Goal: Transaction & Acquisition: Book appointment/travel/reservation

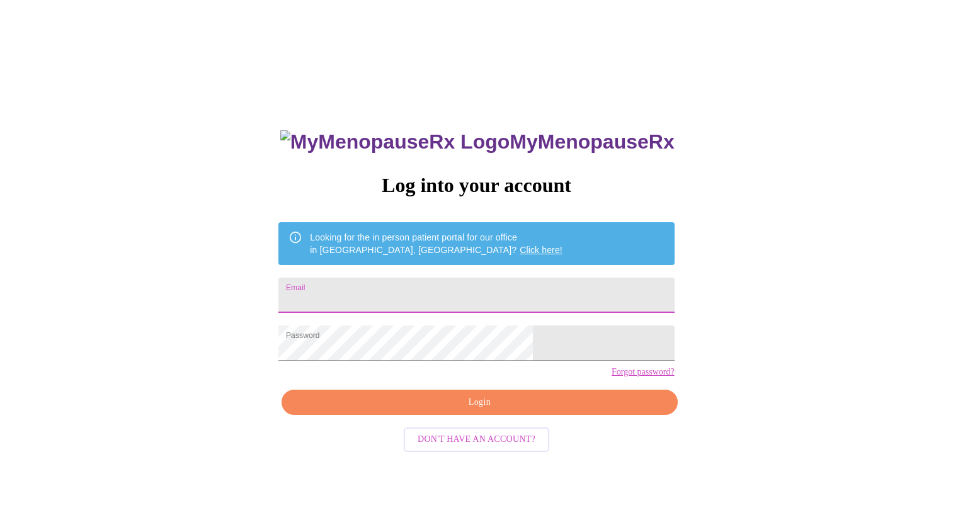
drag, startPoint x: 436, startPoint y: 294, endPoint x: 434, endPoint y: 287, distance: 7.2
click at [436, 293] on input "Email" at bounding box center [476, 295] width 396 height 35
type input "[EMAIL_ADDRESS][DOMAIN_NAME]"
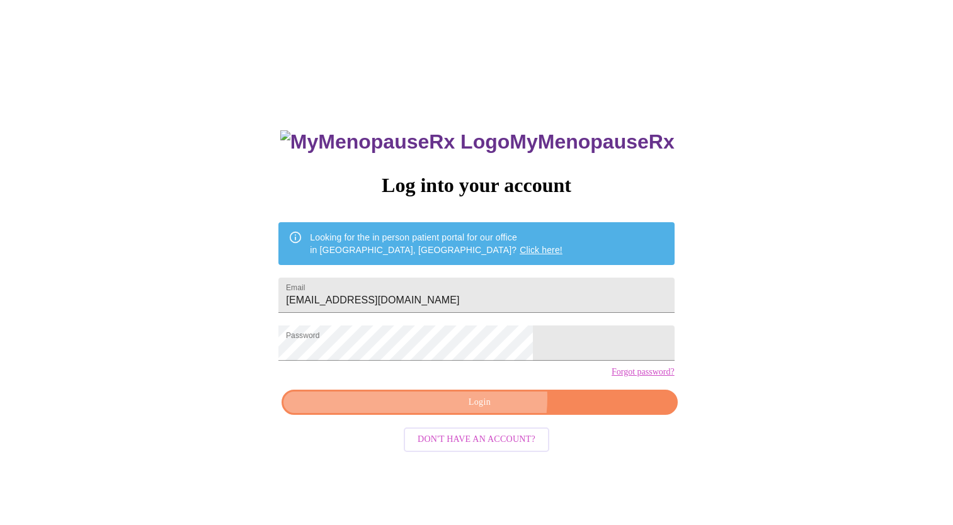
click at [484, 411] on span "Login" at bounding box center [479, 403] width 367 height 16
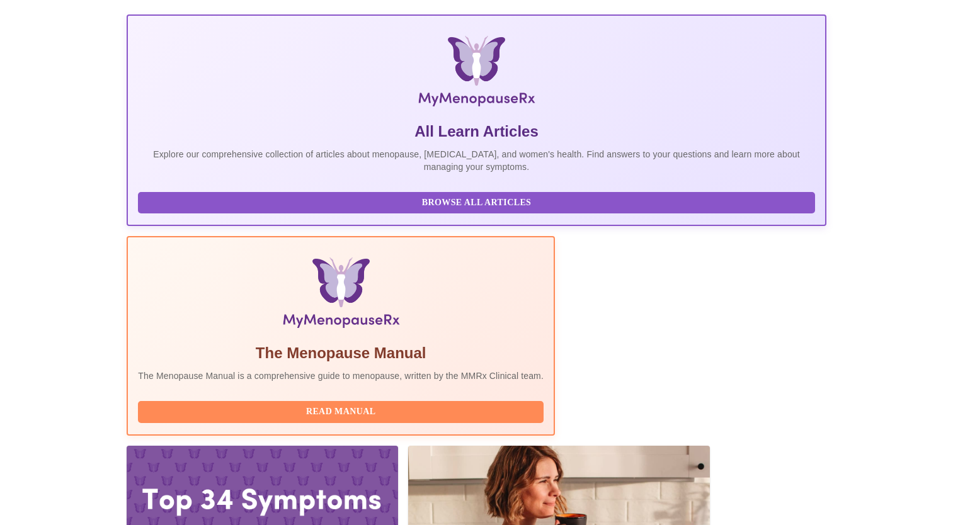
scroll to position [307, 0]
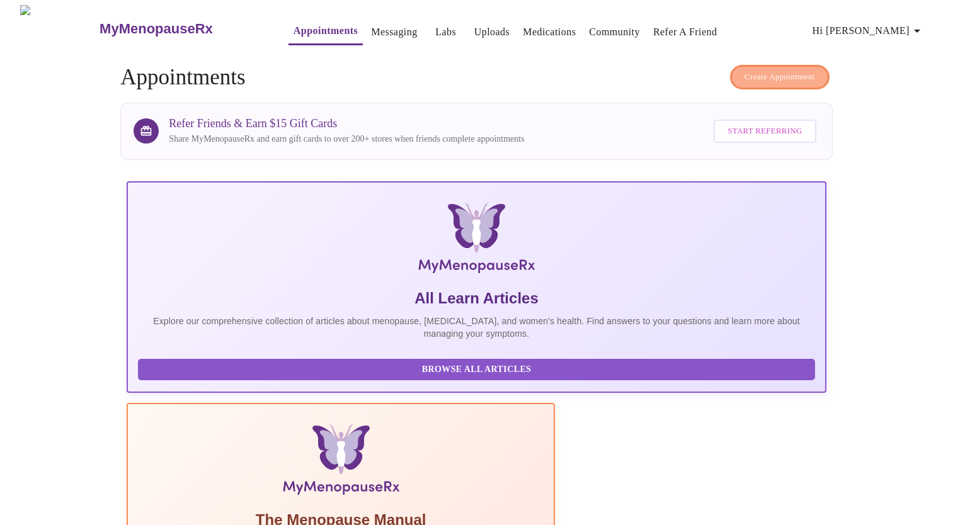
click at [779, 70] on span "Create Appointment" at bounding box center [780, 77] width 71 height 14
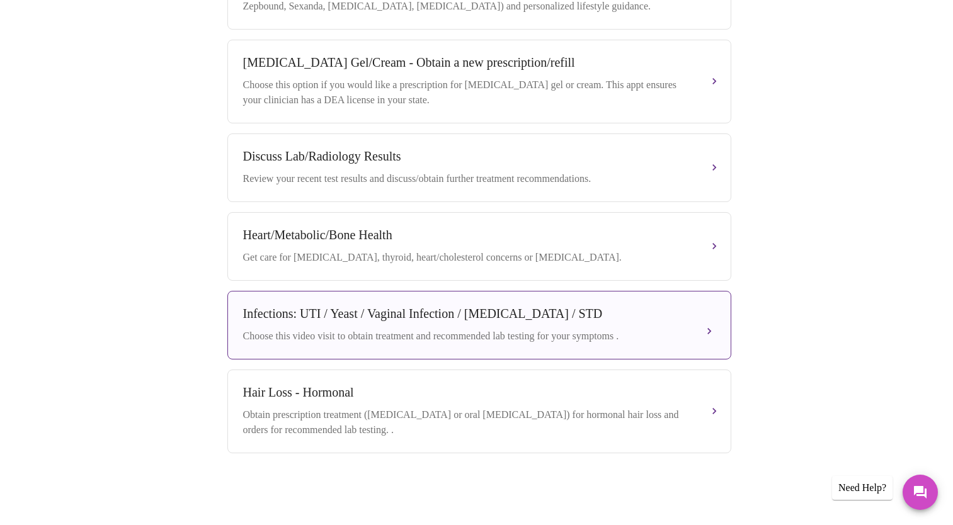
scroll to position [101, 0]
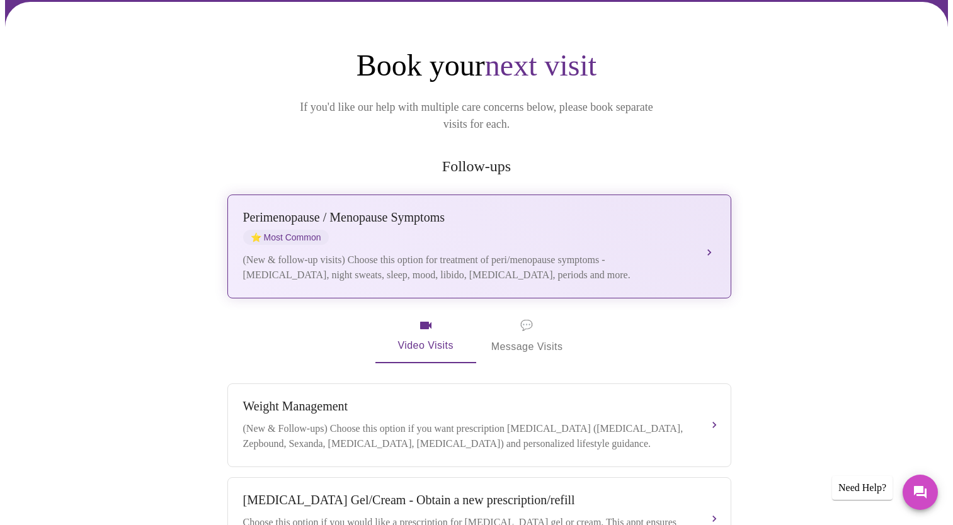
click at [703, 215] on div "[MEDICAL_DATA] / Menopause Symptoms ⭐ Most Common (New & follow-up visits) Choo…" at bounding box center [479, 246] width 472 height 72
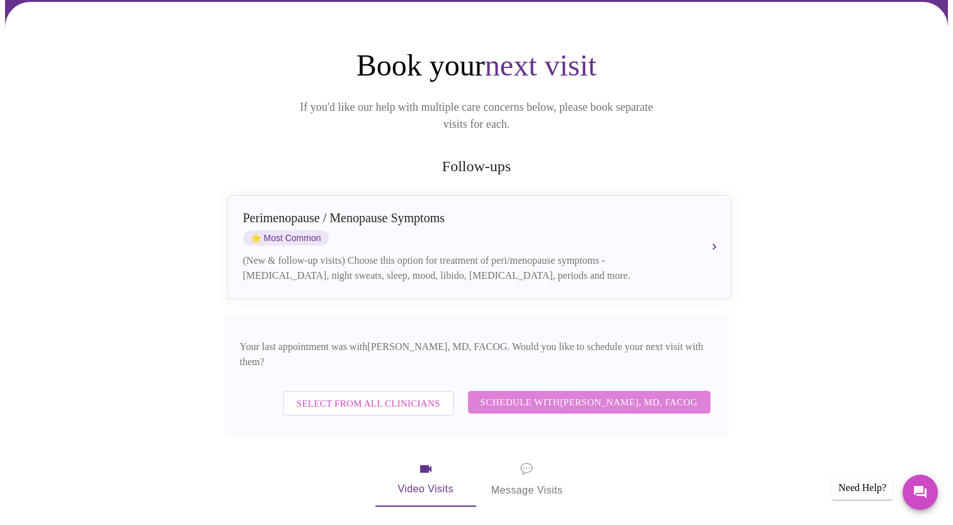
click at [594, 394] on span "Schedule with [PERSON_NAME], MD, FACOG" at bounding box center [589, 402] width 217 height 16
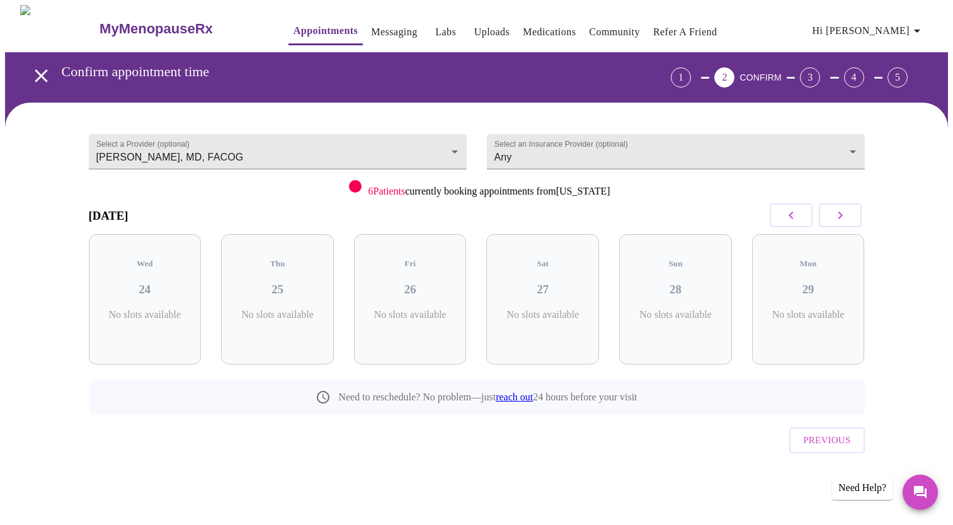
scroll to position [0, 0]
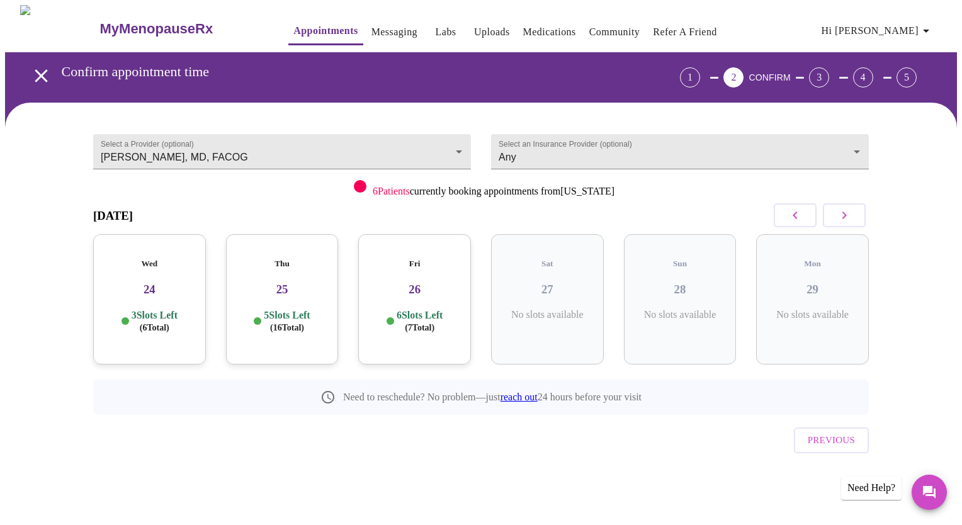
click at [847, 213] on icon "button" at bounding box center [844, 215] width 15 height 15
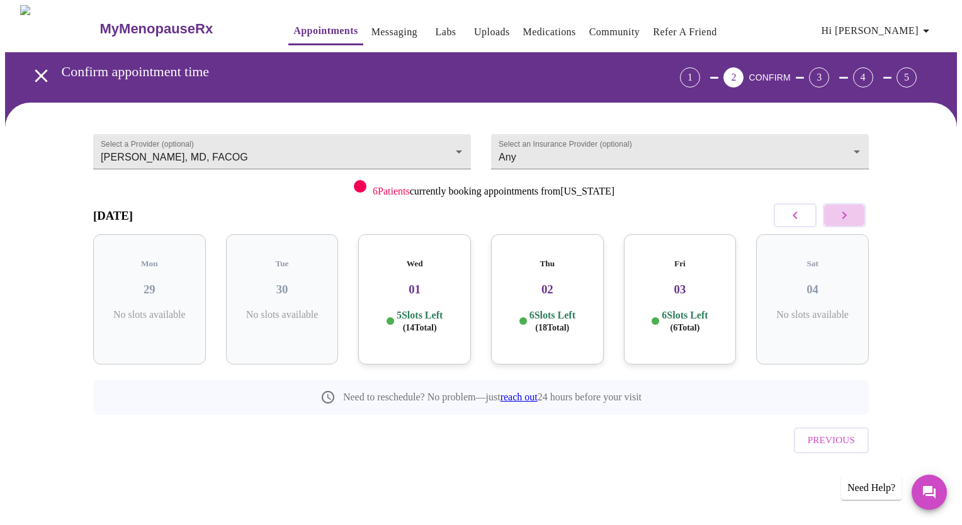
click at [847, 213] on icon "button" at bounding box center [844, 215] width 15 height 15
click at [847, 214] on icon "button" at bounding box center [844, 215] width 15 height 15
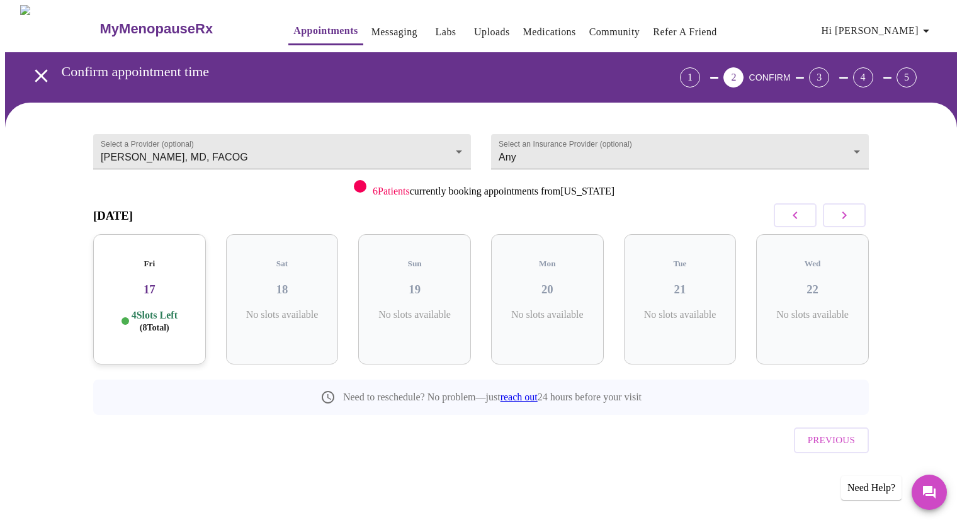
click at [847, 214] on icon "button" at bounding box center [844, 215] width 15 height 15
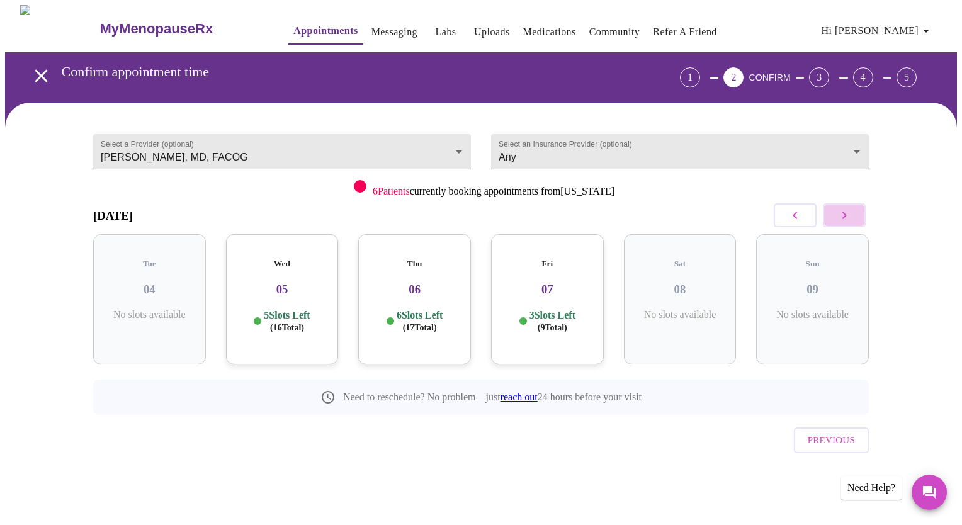
click at [847, 214] on icon "button" at bounding box center [844, 215] width 15 height 15
click at [795, 210] on icon "button" at bounding box center [795, 215] width 15 height 15
click at [300, 283] on h3 "05" at bounding box center [282, 290] width 93 height 14
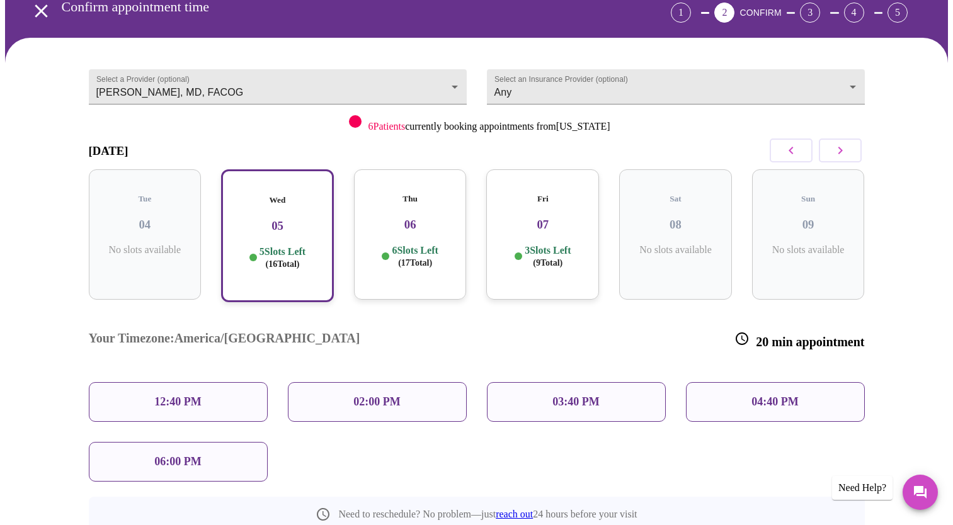
scroll to position [126, 0]
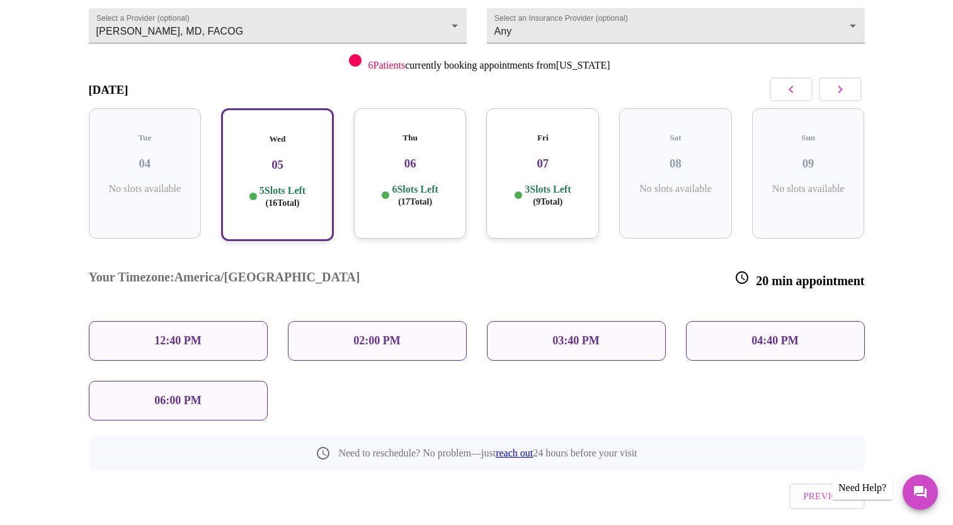
click at [554, 334] on p "03:40 PM" at bounding box center [575, 340] width 47 height 13
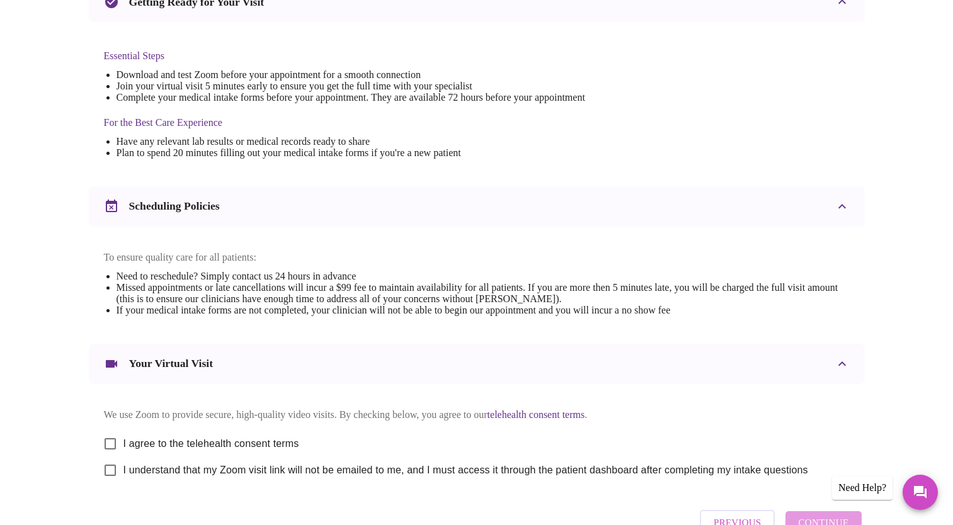
scroll to position [387, 0]
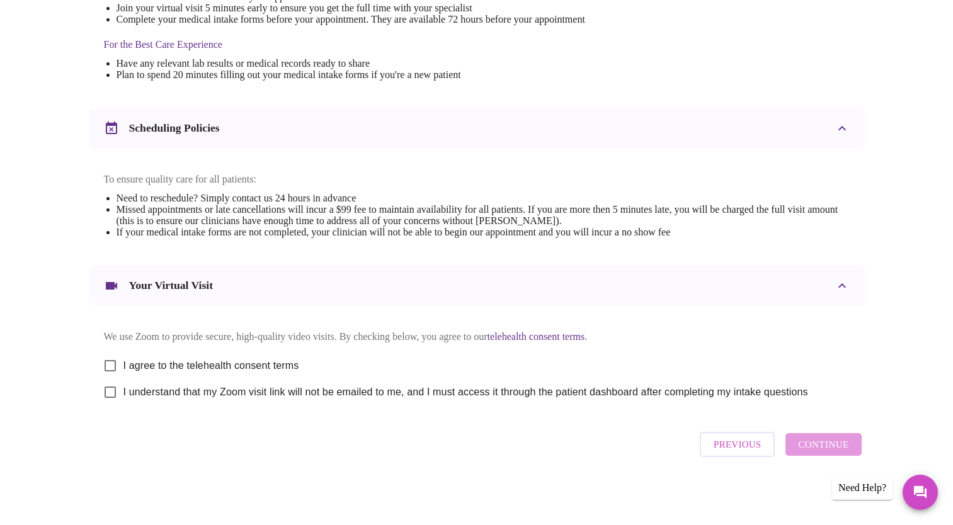
click at [109, 357] on input "I agree to the telehealth consent terms" at bounding box center [110, 366] width 26 height 26
checkbox input "true"
click at [110, 390] on input "I understand that my Zoom visit link will not be emailed to me, and I must acce…" at bounding box center [110, 392] width 26 height 26
checkbox input "true"
click at [828, 450] on span "Continue" at bounding box center [823, 445] width 50 height 16
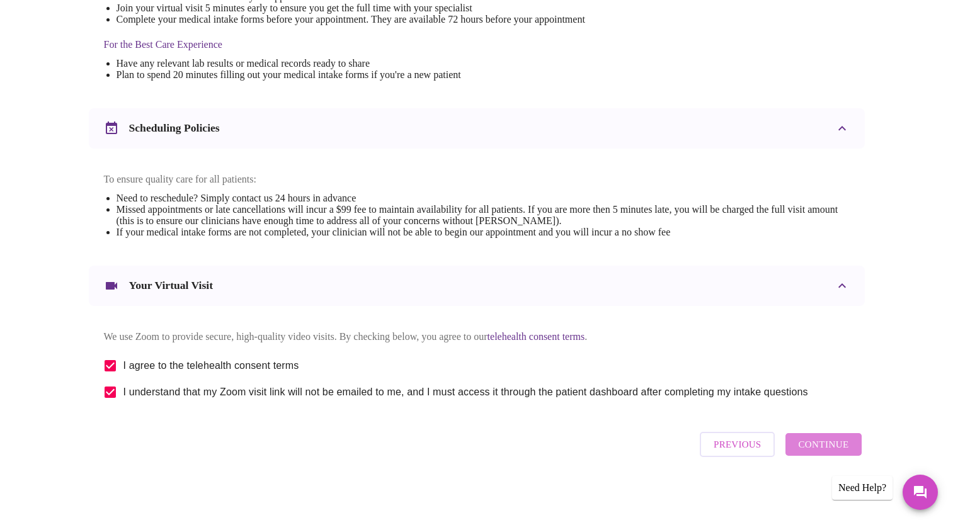
scroll to position [11, 0]
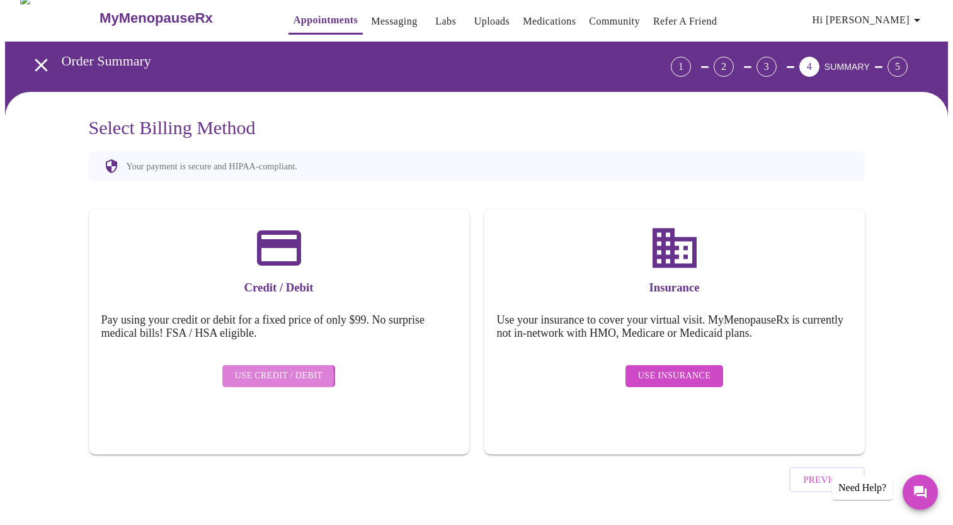
click at [272, 368] on span "Use Credit / Debit" at bounding box center [279, 376] width 88 height 16
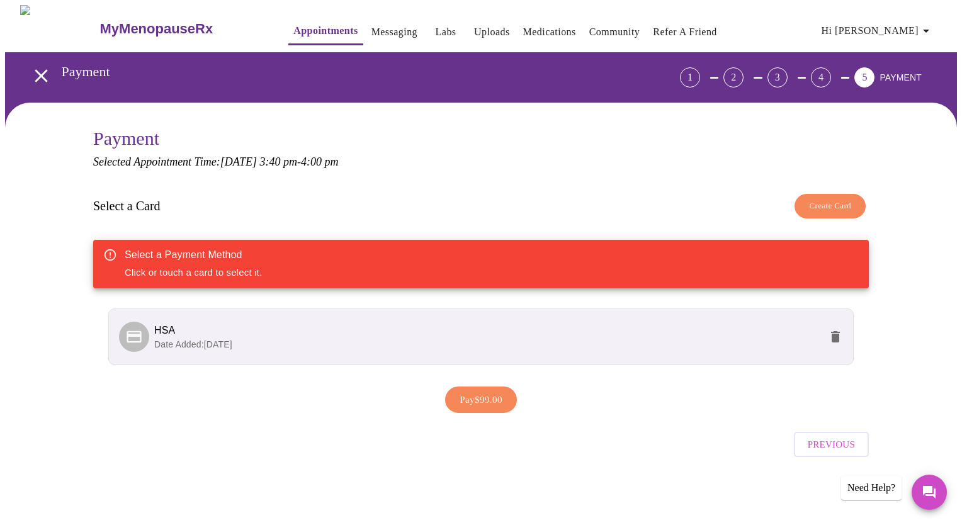
click at [277, 338] on p "Date Added: [DATE]" at bounding box center [487, 344] width 666 height 13
click at [232, 340] on span "Date Added: [DATE]" at bounding box center [193, 345] width 78 height 10
click at [472, 396] on span "Pay $99.00" at bounding box center [481, 400] width 43 height 16
